Goal: Information Seeking & Learning: Check status

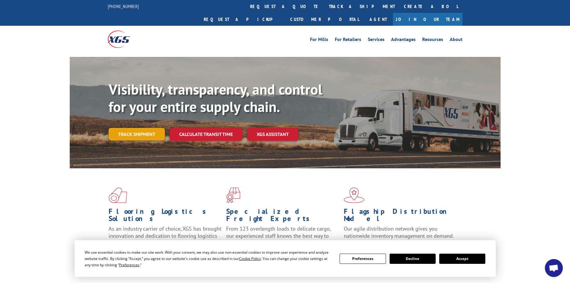
click at [147, 128] on link "Track shipment" at bounding box center [137, 134] width 56 height 13
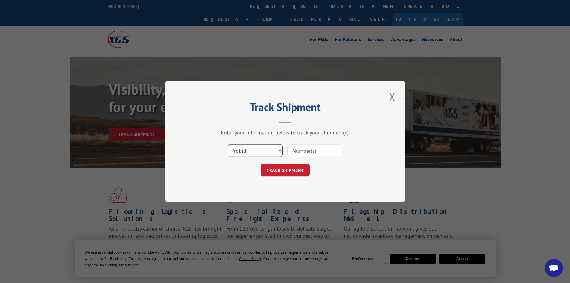
click at [252, 151] on select "Select category... Probill BOL PO" at bounding box center [255, 150] width 55 height 13
select select "po"
click at [228, 144] on select "Select category... Probill BOL PO" at bounding box center [255, 150] width 55 height 13
click at [305, 151] on input at bounding box center [314, 150] width 55 height 13
type input "03579926"
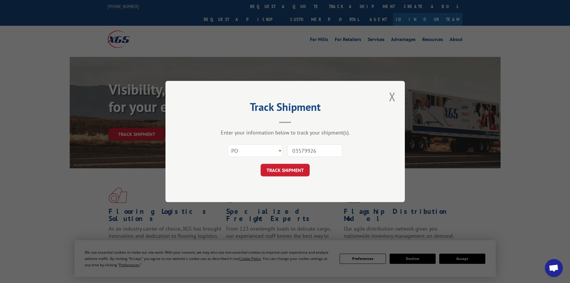
click at [292, 169] on button "TRACK SHIPMENT" at bounding box center [285, 170] width 49 height 13
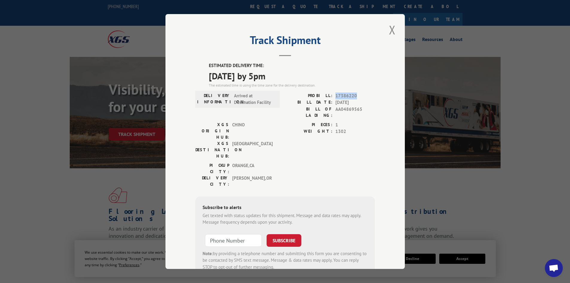
drag, startPoint x: 333, startPoint y: 96, endPoint x: 353, endPoint y: 97, distance: 20.4
click at [353, 97] on span "17386220" at bounding box center [354, 95] width 39 height 7
copy span "17386220"
